Goal: Task Accomplishment & Management: Manage account settings

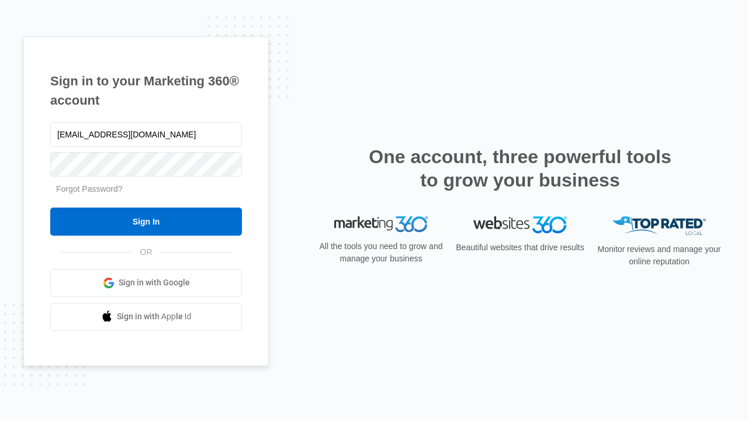
type input "[EMAIL_ADDRESS][DOMAIN_NAME]"
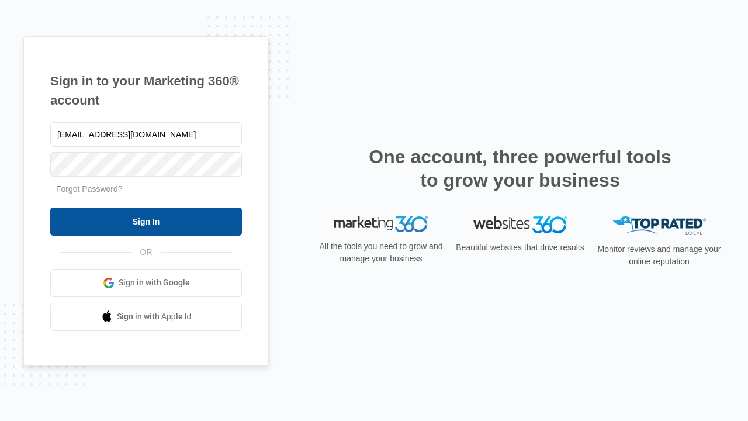
click at [146, 221] on input "Sign In" at bounding box center [146, 221] width 192 height 28
